Goal: Transaction & Acquisition: Obtain resource

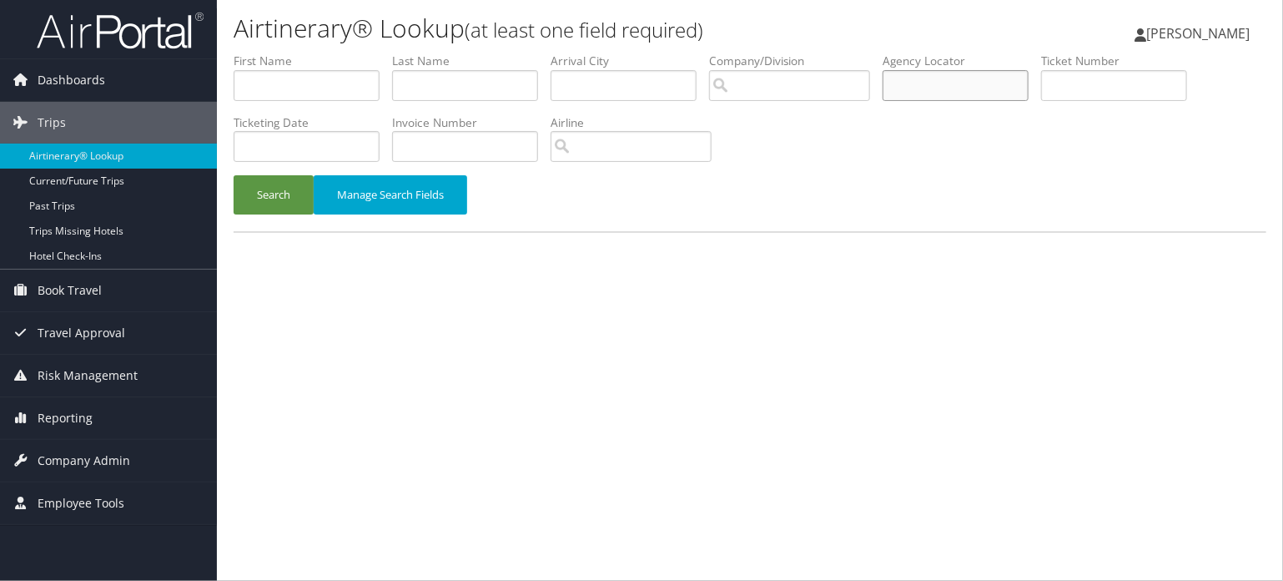
click at [905, 95] on input "text" at bounding box center [956, 85] width 146 height 31
paste input "DCNKRC"
type input "DCNKRC"
click at [284, 201] on button "Search" at bounding box center [274, 194] width 80 height 39
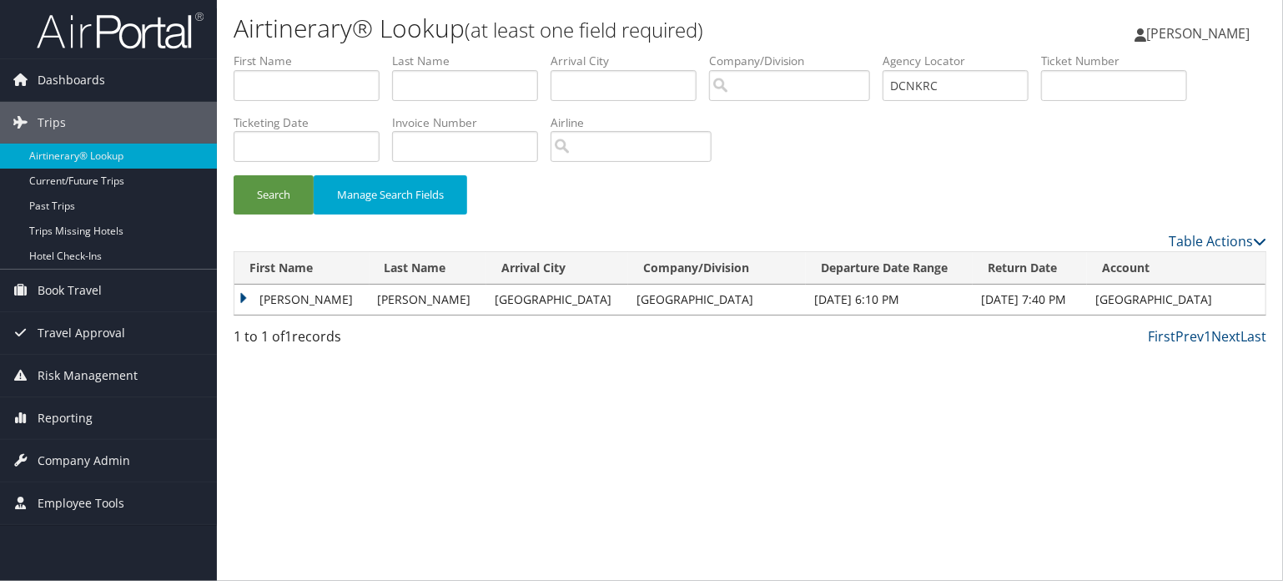
click at [264, 285] on td "DANIEL THOMAS" at bounding box center [301, 300] width 135 height 30
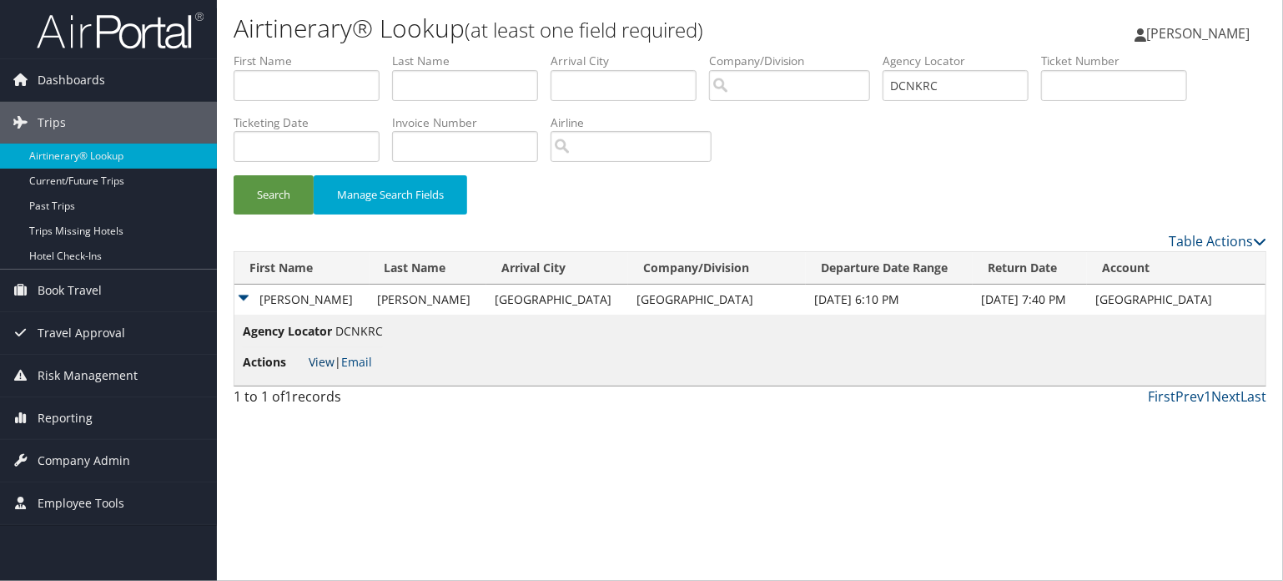
click at [314, 360] on link "View" at bounding box center [322, 362] width 26 height 16
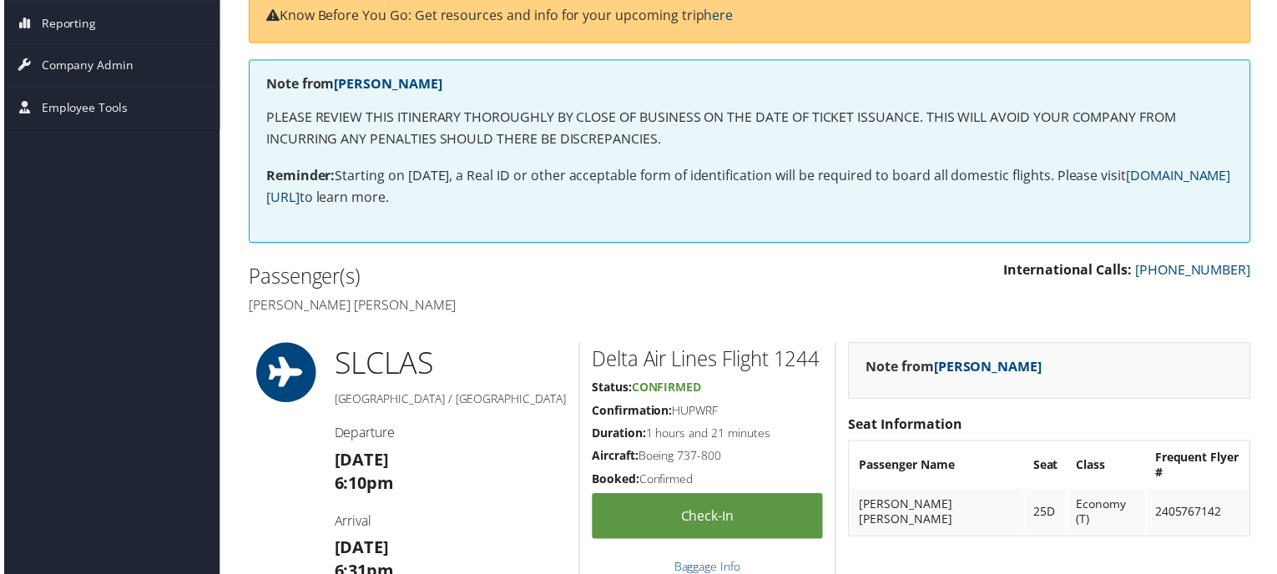
scroll to position [83, 0]
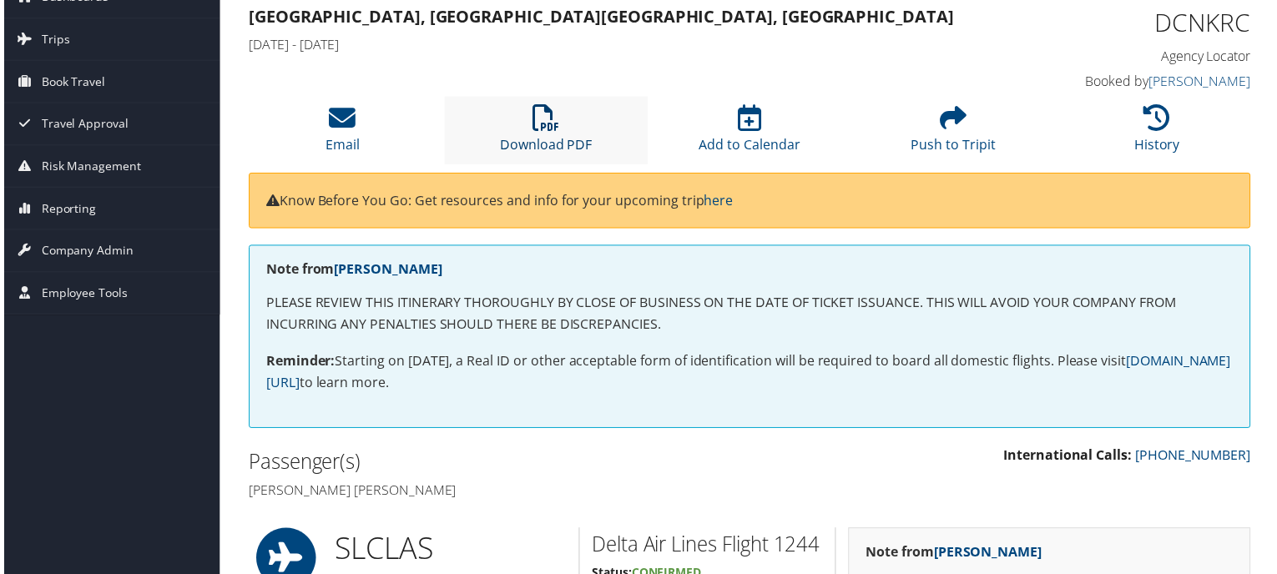
click at [550, 138] on link "Download PDF" at bounding box center [545, 134] width 93 height 40
